Goal: Transaction & Acquisition: Purchase product/service

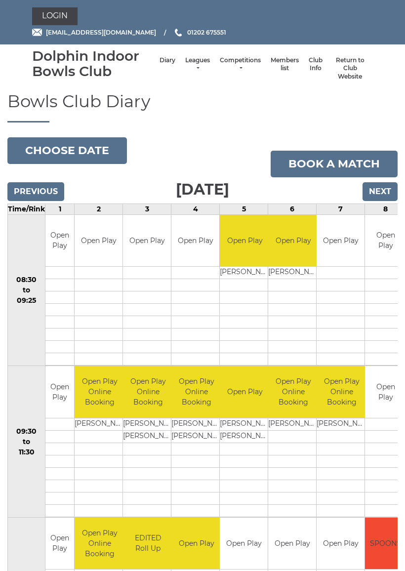
click at [59, 15] on link "Login" at bounding box center [54, 16] width 45 height 18
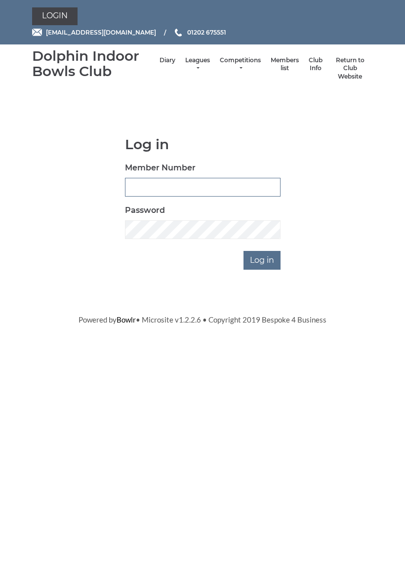
type input "3747"
click at [263, 259] on input "Log in" at bounding box center [261, 260] width 37 height 19
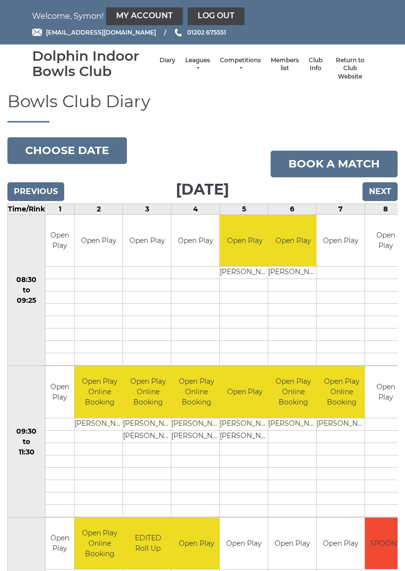
click at [137, 16] on link "My Account" at bounding box center [144, 16] width 77 height 18
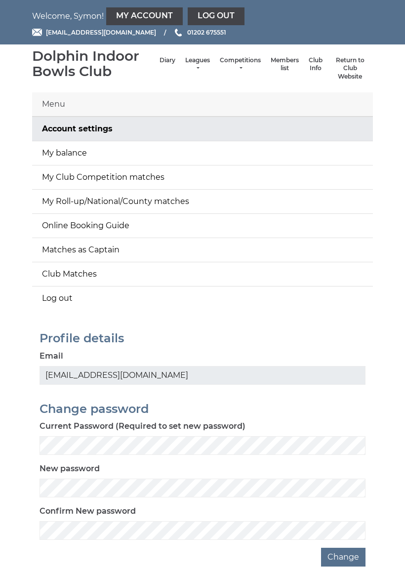
click at [268, 150] on link "My balance" at bounding box center [202, 153] width 341 height 24
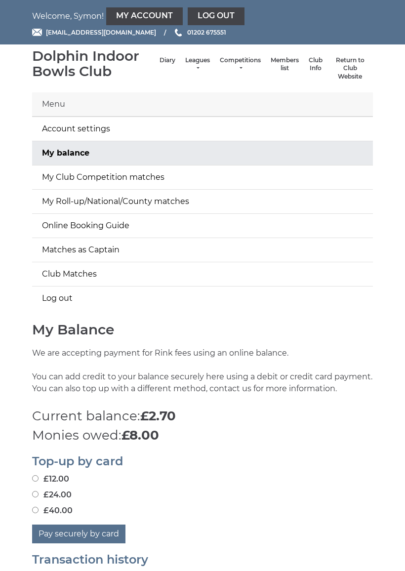
click at [39, 492] on input "£24.00" at bounding box center [35, 494] width 6 height 6
radio input "true"
click at [80, 530] on button "Pay securely by card" at bounding box center [78, 533] width 93 height 19
